Goal: Navigation & Orientation: Find specific page/section

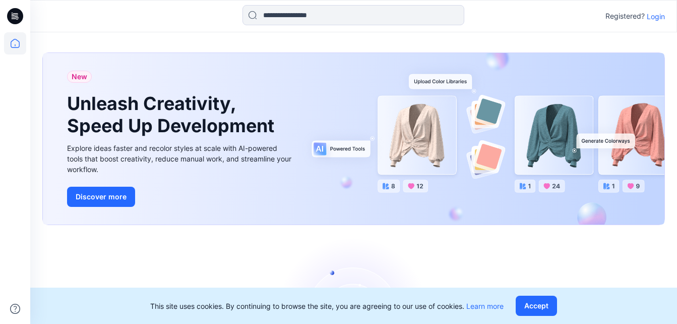
click at [660, 17] on p "Login" at bounding box center [656, 16] width 18 height 11
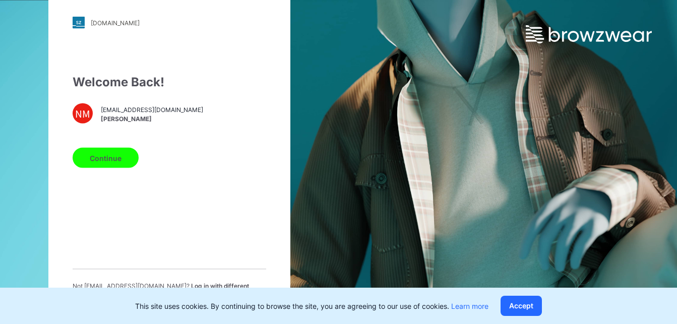
click at [128, 163] on button "Continue" at bounding box center [106, 158] width 66 height 20
click at [106, 163] on button "Continue" at bounding box center [106, 158] width 66 height 20
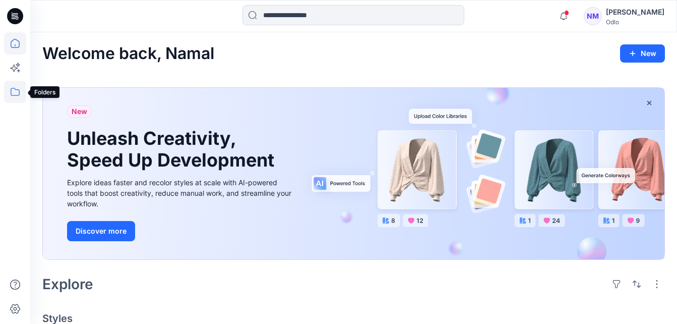
click at [17, 89] on icon at bounding box center [15, 92] width 22 height 22
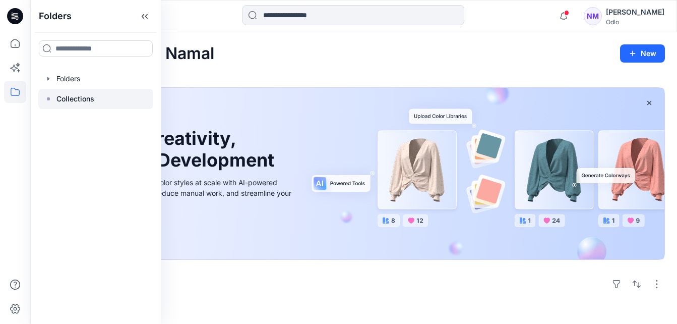
click at [76, 103] on p "Collections" at bounding box center [75, 99] width 38 height 12
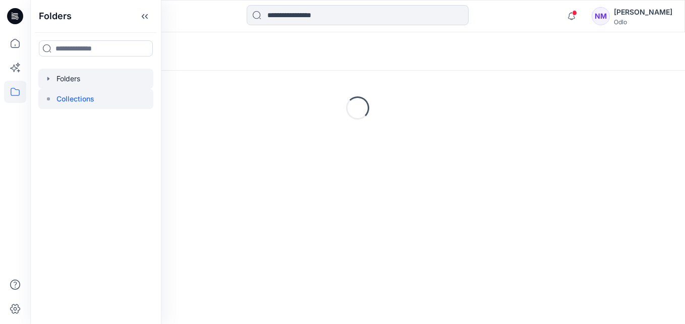
click at [70, 80] on div at bounding box center [95, 79] width 115 height 20
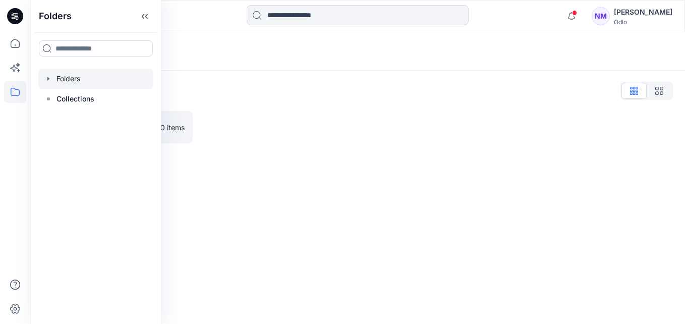
click at [278, 183] on div "Folders Folders List MAS Bodyline 0 items" at bounding box center [357, 177] width 654 height 291
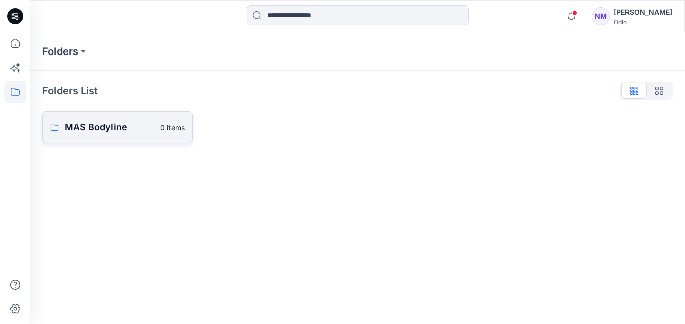
click at [114, 124] on p "MAS Bodyline" at bounding box center [110, 127] width 90 height 14
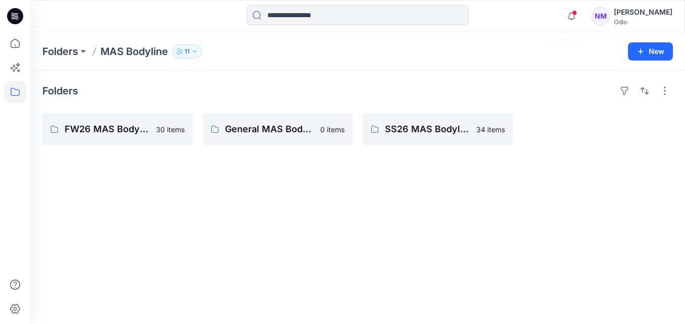
drag, startPoint x: 547, startPoint y: 115, endPoint x: 526, endPoint y: 149, distance: 39.9
click at [546, 117] on div at bounding box center [598, 129] width 150 height 32
